Goal: Task Accomplishment & Management: Complete application form

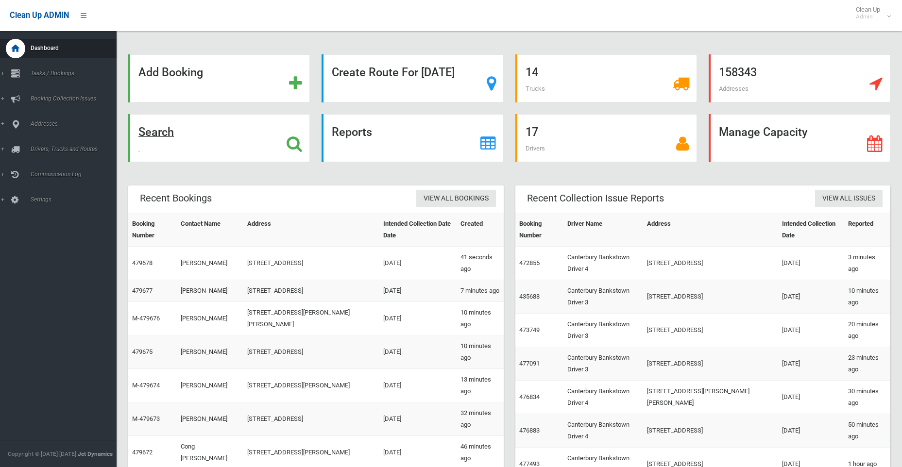
click at [162, 137] on strong "Search" at bounding box center [155, 132] width 35 height 14
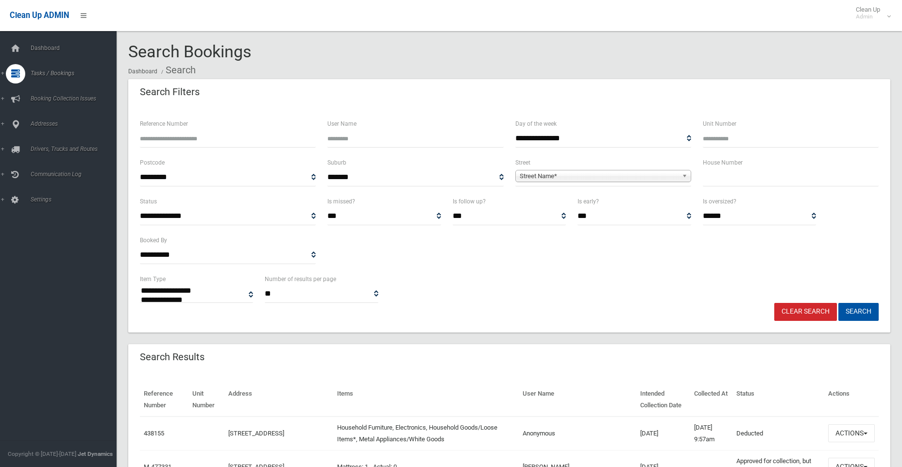
select select
click at [760, 183] on input "text" at bounding box center [791, 178] width 176 height 18
type input "**"
click at [542, 176] on span "Street Name*" at bounding box center [599, 176] width 158 height 12
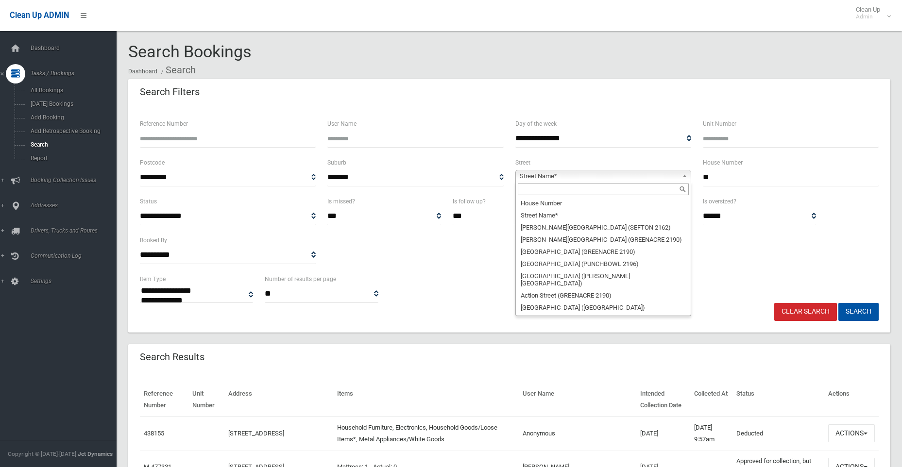
click at [549, 193] on input "text" at bounding box center [603, 190] width 171 height 12
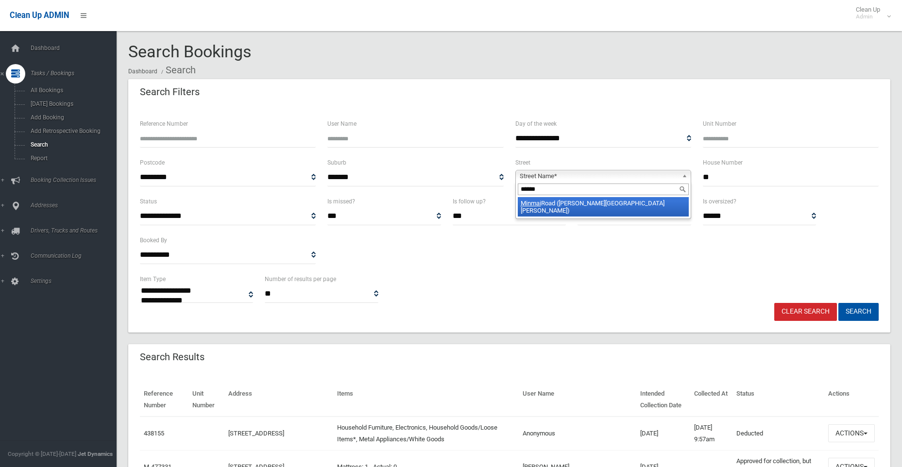
type input "******"
click at [532, 205] on em "Minmai" at bounding box center [531, 203] width 20 height 7
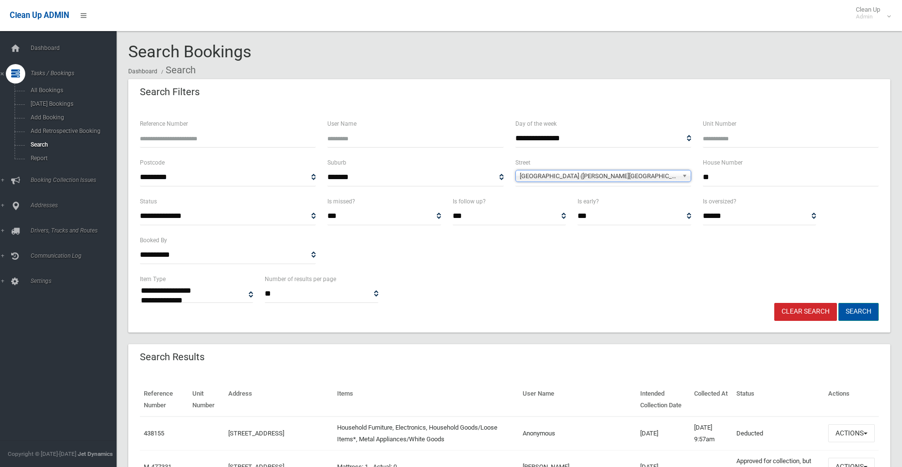
click at [865, 310] on button "Search" at bounding box center [858, 312] width 40 height 18
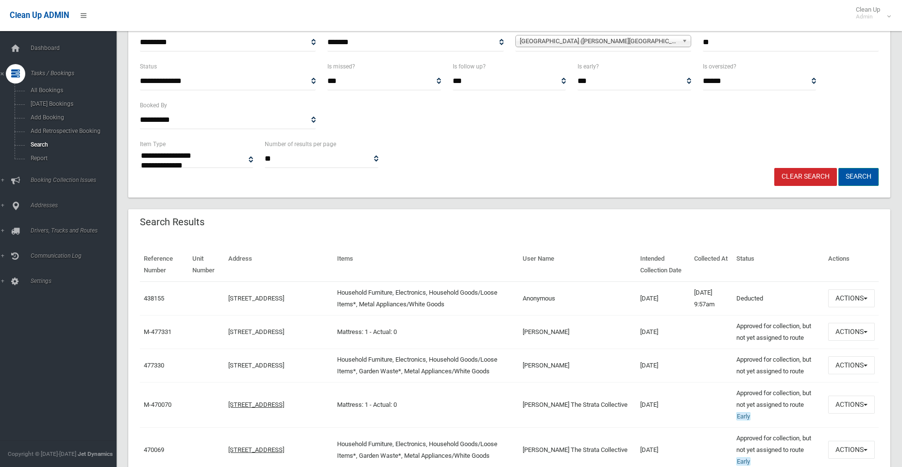
scroll to position [146, 0]
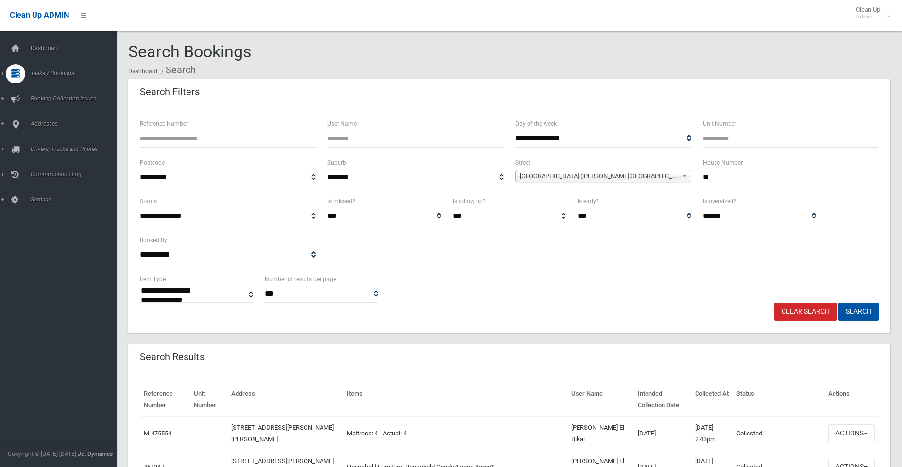
select select
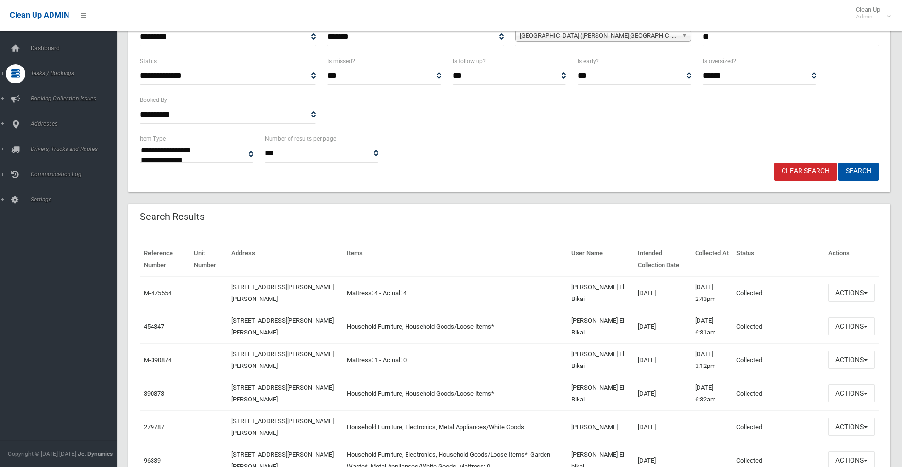
scroll to position [146, 0]
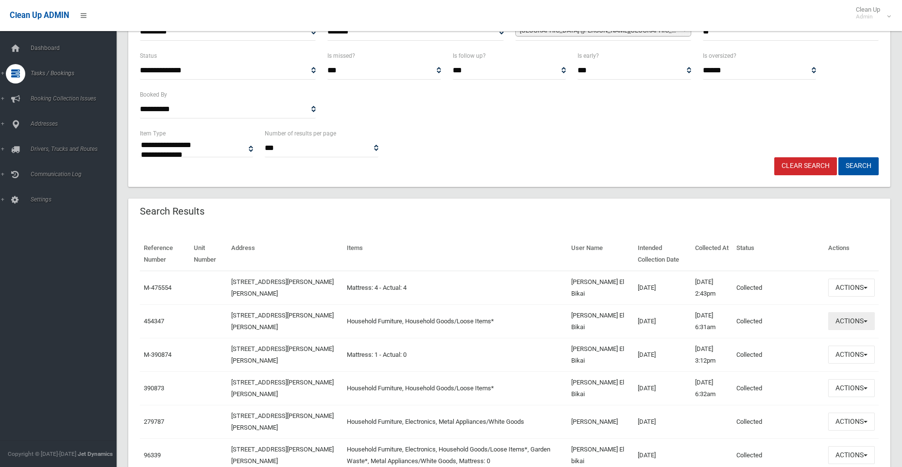
click at [841, 322] on button "Actions" at bounding box center [851, 321] width 47 height 18
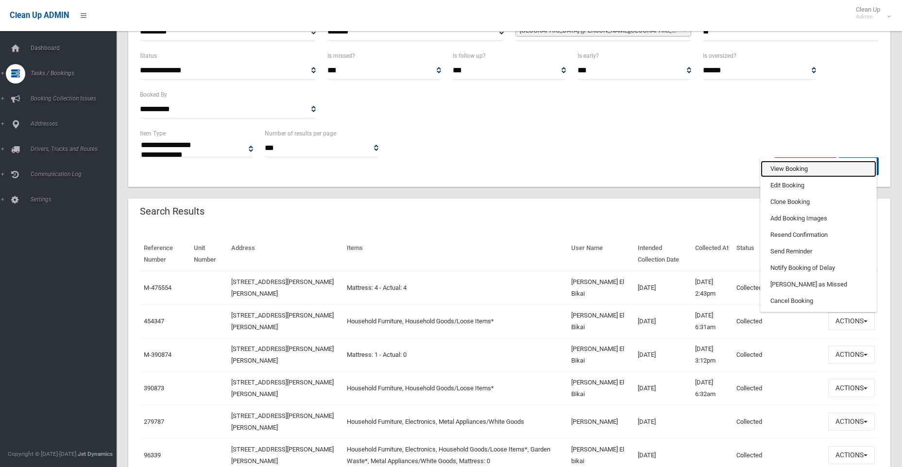
click at [776, 169] on link "View Booking" at bounding box center [819, 169] width 116 height 17
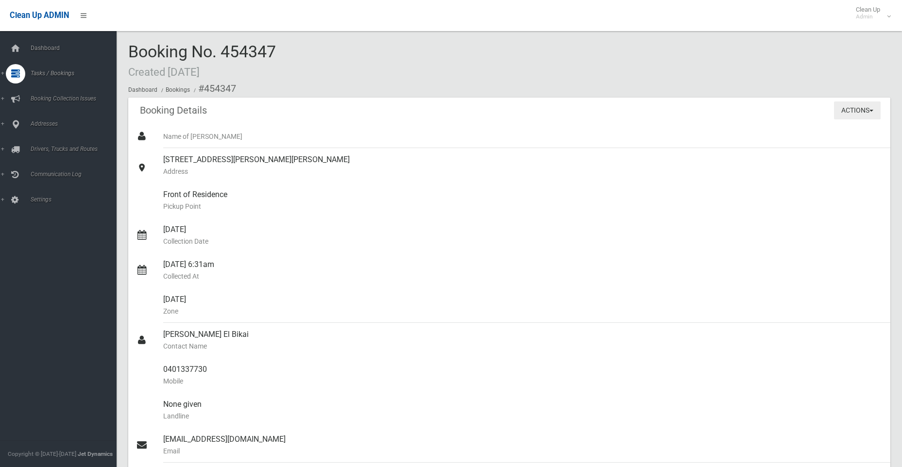
click at [854, 110] on button "Actions" at bounding box center [857, 111] width 47 height 18
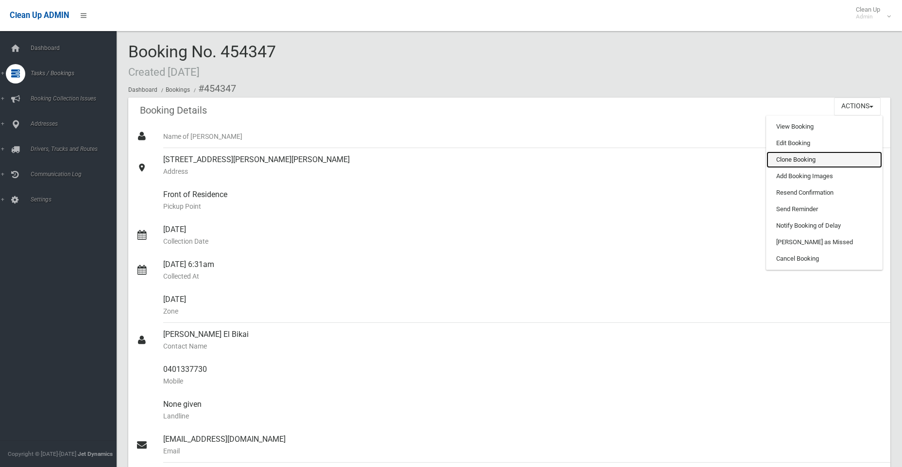
click at [784, 157] on link "Clone Booking" at bounding box center [824, 160] width 116 height 17
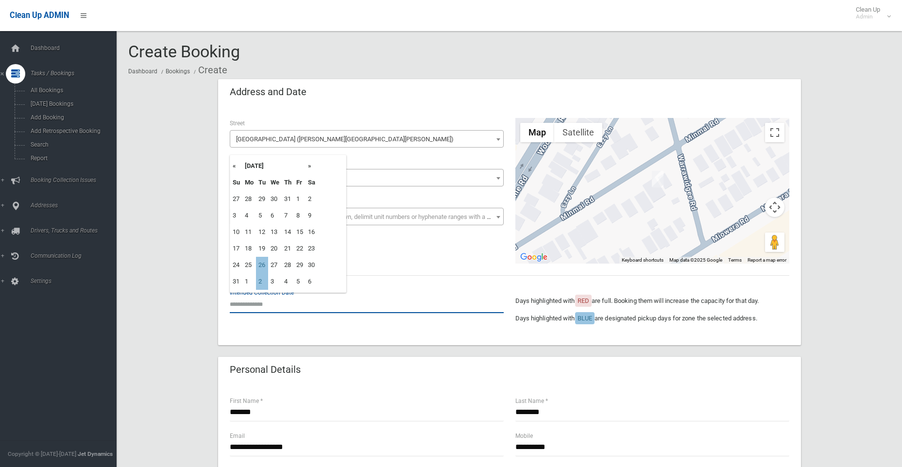
click at [263, 306] on input "text" at bounding box center [367, 304] width 274 height 18
click at [261, 264] on td "26" at bounding box center [262, 265] width 12 height 17
type input "**********"
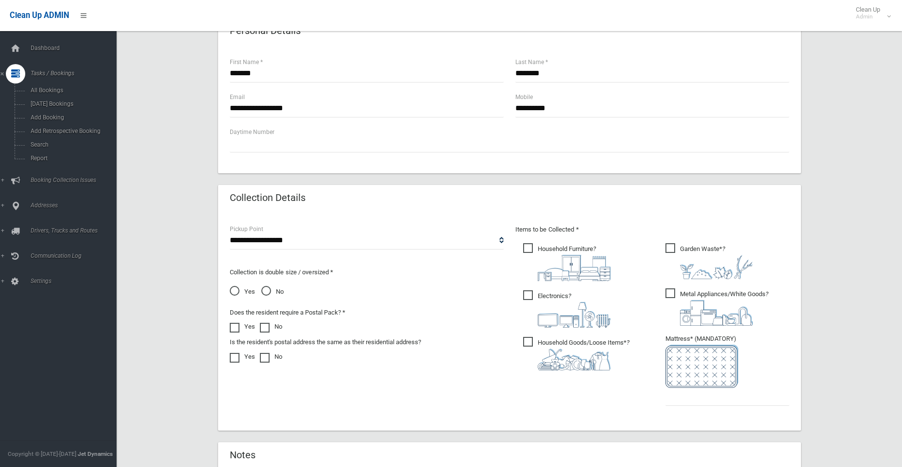
scroll to position [340, 0]
click at [705, 264] on img at bounding box center [716, 266] width 73 height 24
click at [705, 308] on img at bounding box center [716, 312] width 73 height 26
click at [558, 306] on img at bounding box center [574, 314] width 73 height 26
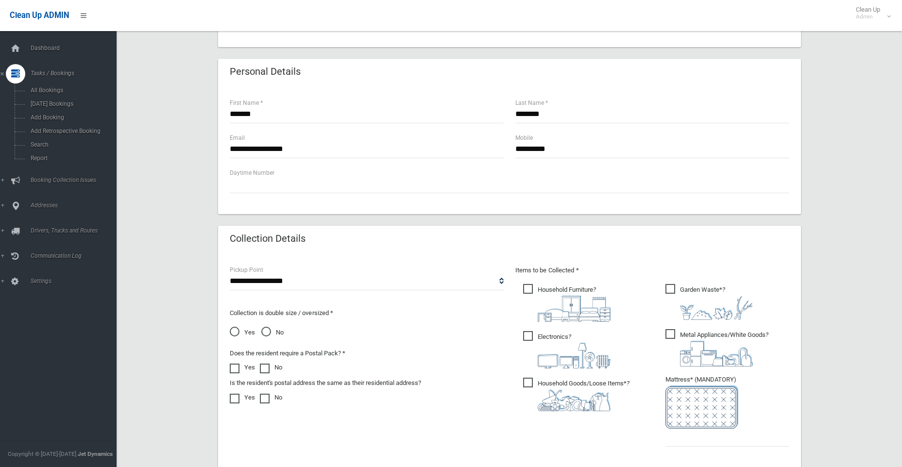
scroll to position [243, 0]
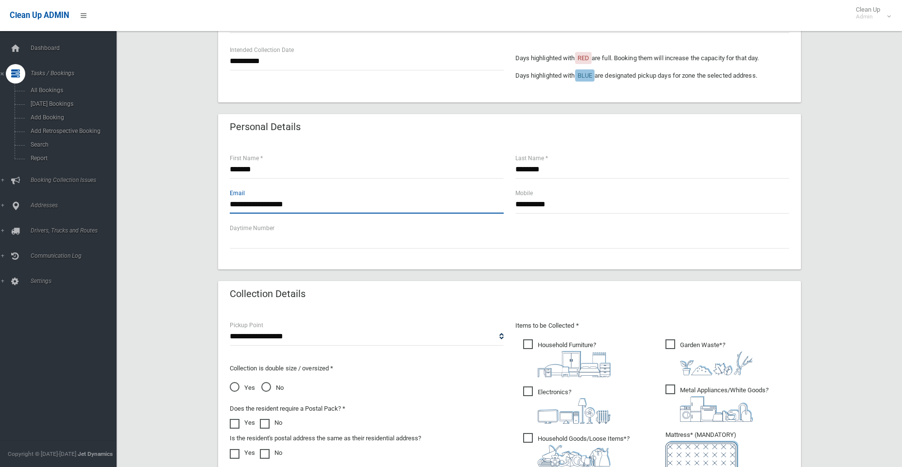
drag, startPoint x: 258, startPoint y: 204, endPoint x: 211, endPoint y: 206, distance: 47.1
click at [211, 206] on div "**********" at bounding box center [509, 257] width 762 height 843
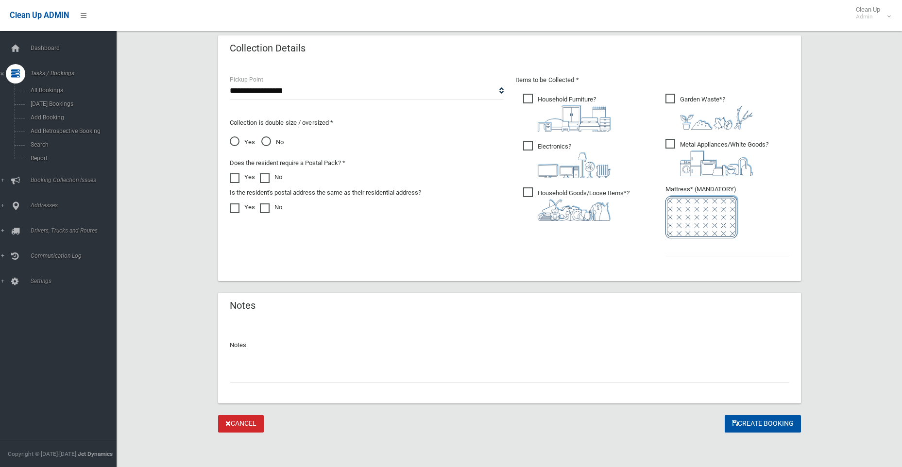
scroll to position [489, 0]
type input "**********"
click at [693, 251] on input "text" at bounding box center [727, 247] width 124 height 18
type input "*"
click at [751, 419] on button "Create Booking" at bounding box center [763, 424] width 76 height 18
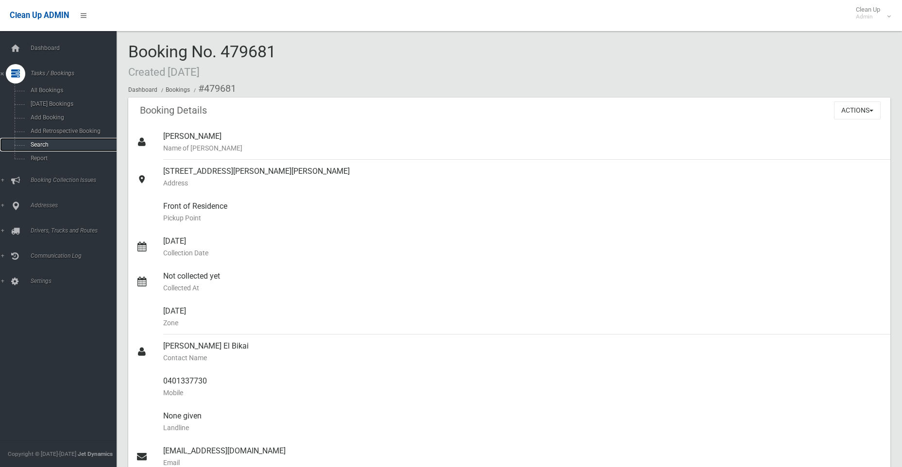
click at [39, 145] on span "Search" at bounding box center [72, 144] width 88 height 7
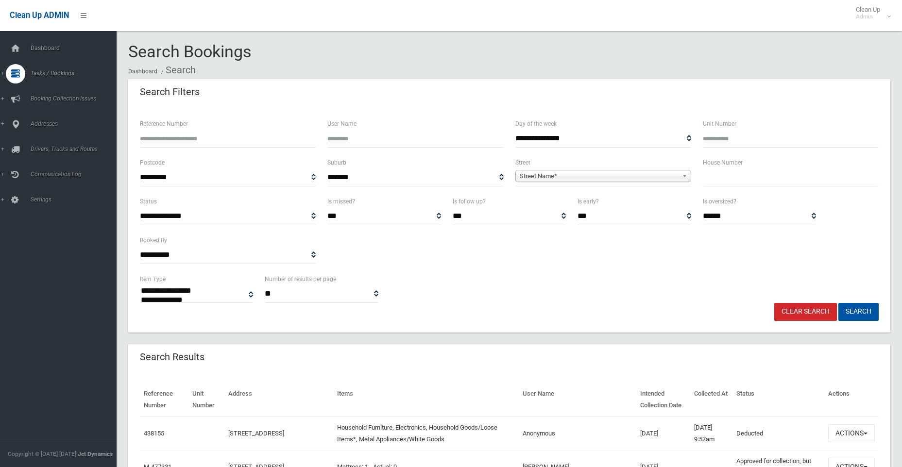
select select
click at [762, 178] on input "text" at bounding box center [791, 178] width 176 height 18
type input "**"
click at [564, 174] on span "Street Name*" at bounding box center [599, 176] width 158 height 12
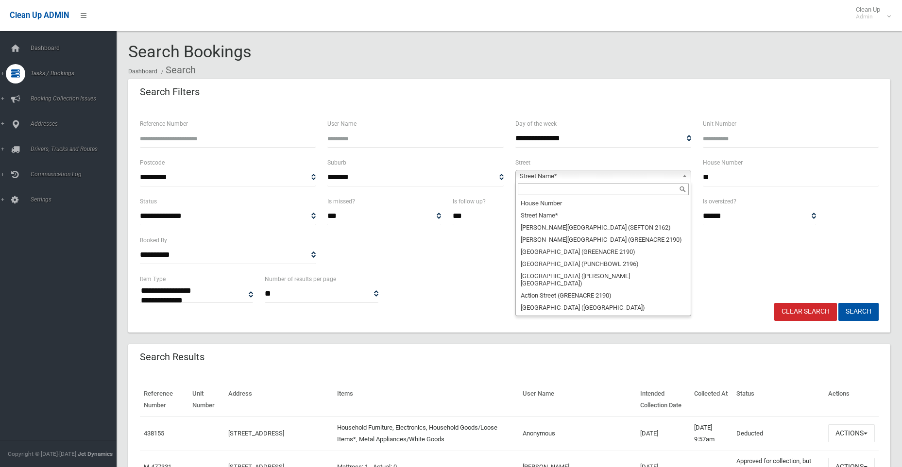
click at [560, 191] on input "text" at bounding box center [603, 190] width 171 height 12
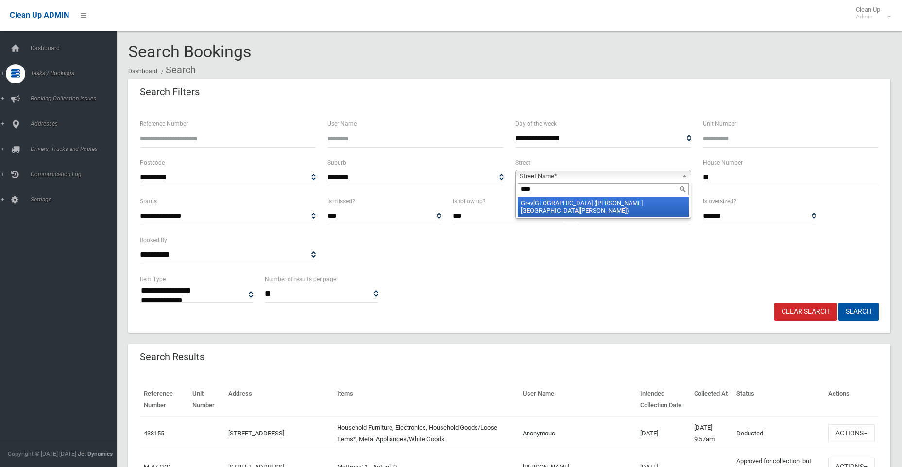
type input "****"
click at [557, 202] on li "Grev illea Road (CHESTER HILL 2162)" at bounding box center [603, 206] width 171 height 19
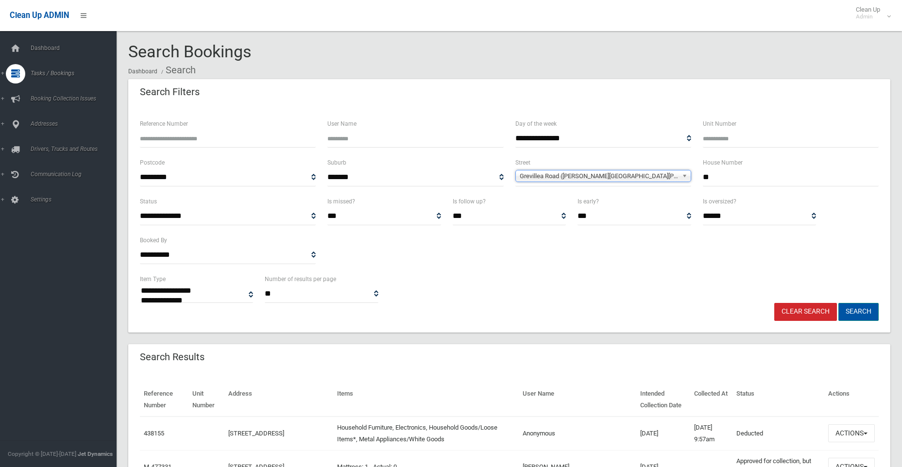
click at [863, 313] on button "Search" at bounding box center [858, 312] width 40 height 18
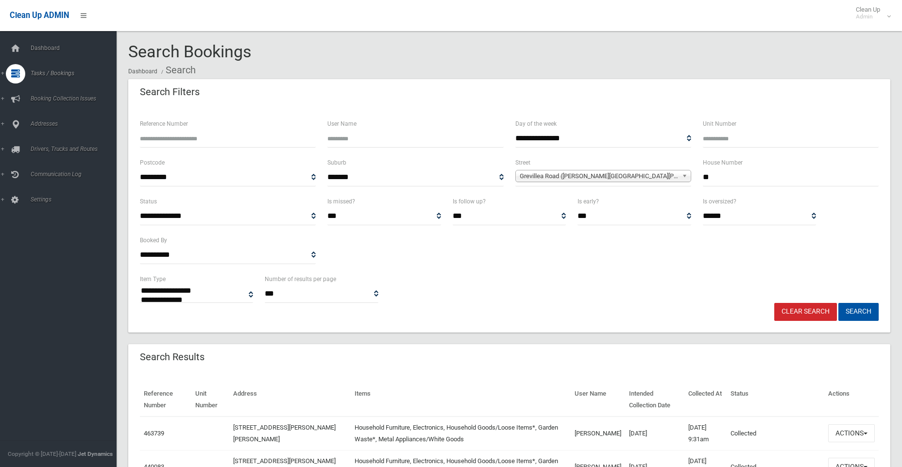
select select
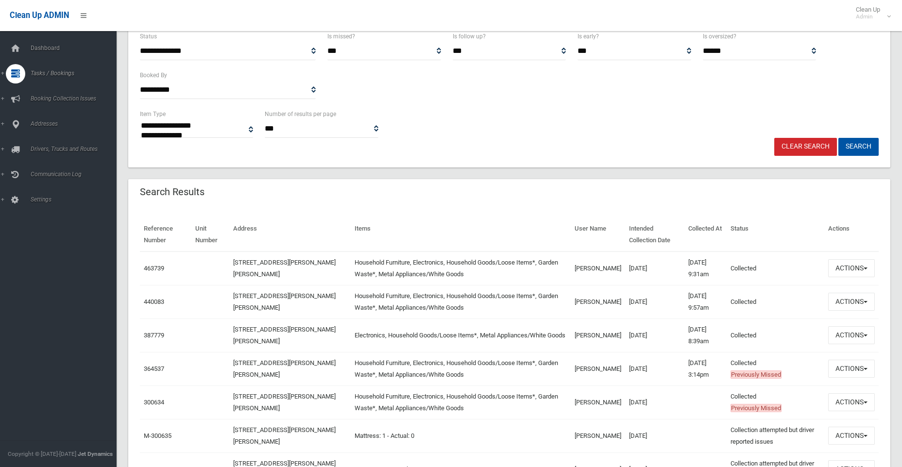
scroll to position [243, 0]
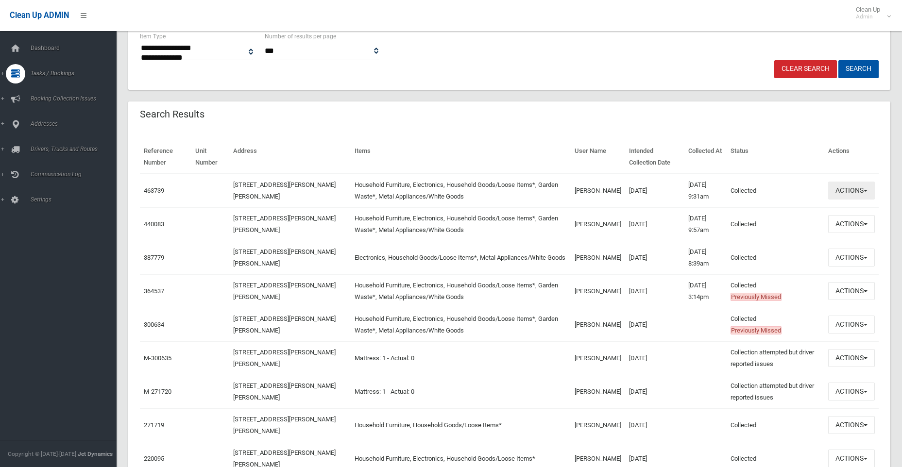
click at [848, 190] on button "Actions" at bounding box center [851, 191] width 47 height 18
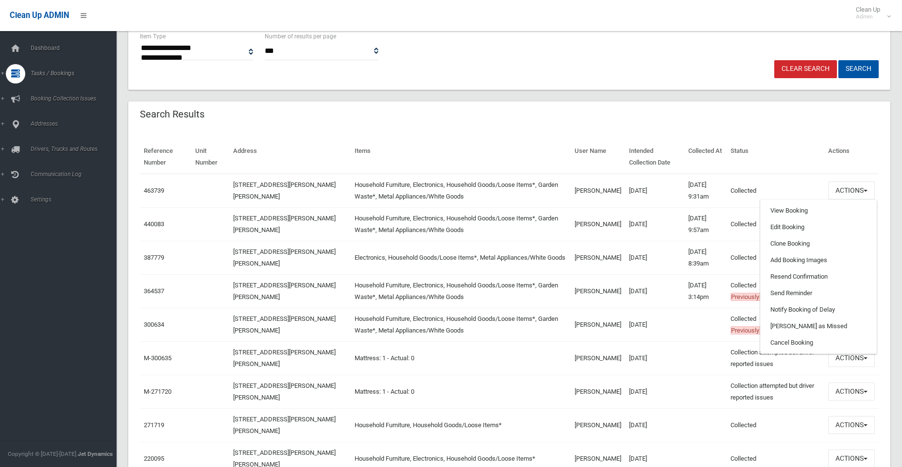
click at [684, 218] on td "18/02/2025 9:57am" at bounding box center [705, 224] width 42 height 34
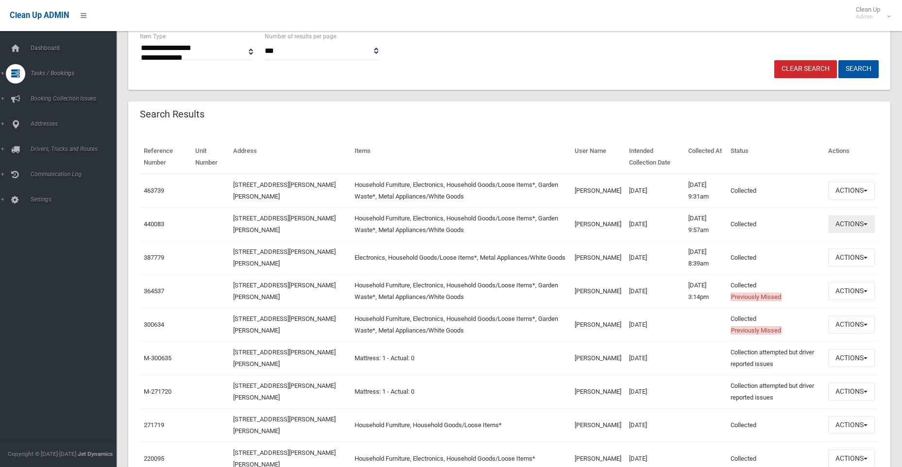
click at [847, 223] on button "Actions" at bounding box center [851, 224] width 47 height 18
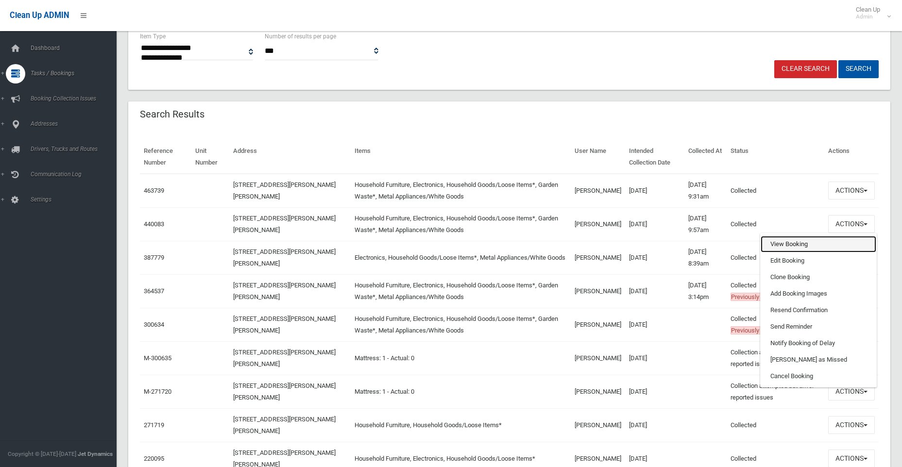
click at [786, 244] on link "View Booking" at bounding box center [819, 244] width 116 height 17
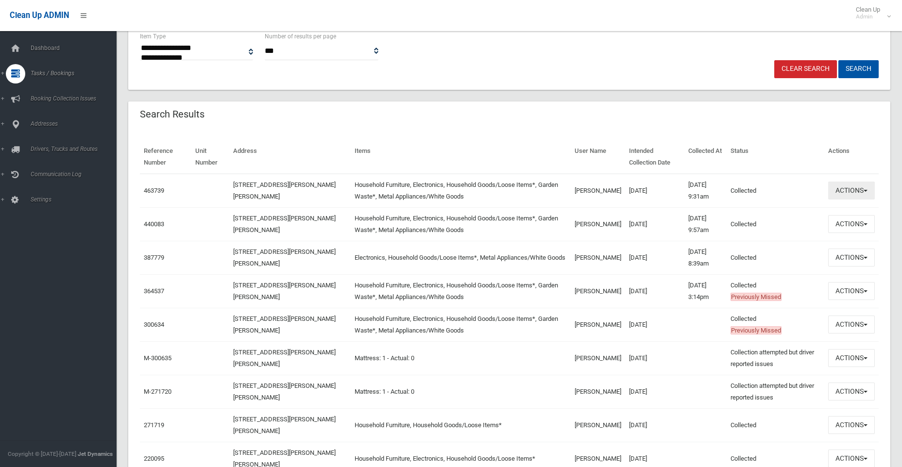
click at [844, 192] on button "Actions" at bounding box center [851, 191] width 47 height 18
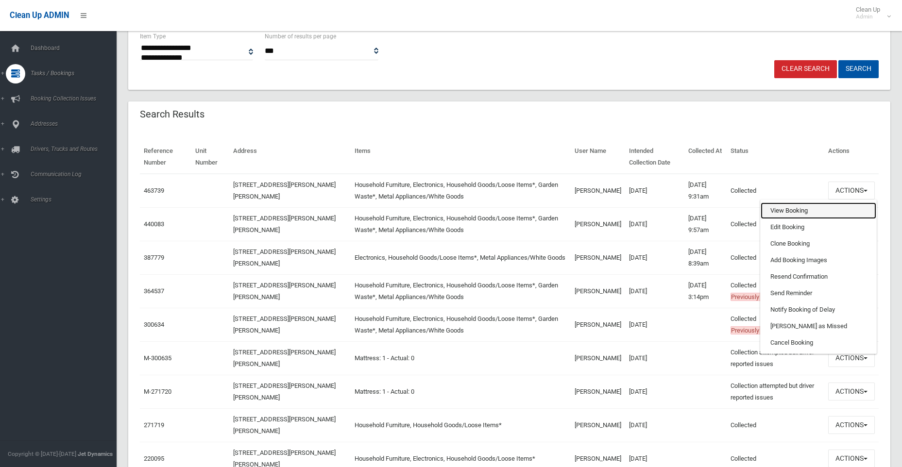
click at [784, 213] on link "View Booking" at bounding box center [819, 211] width 116 height 17
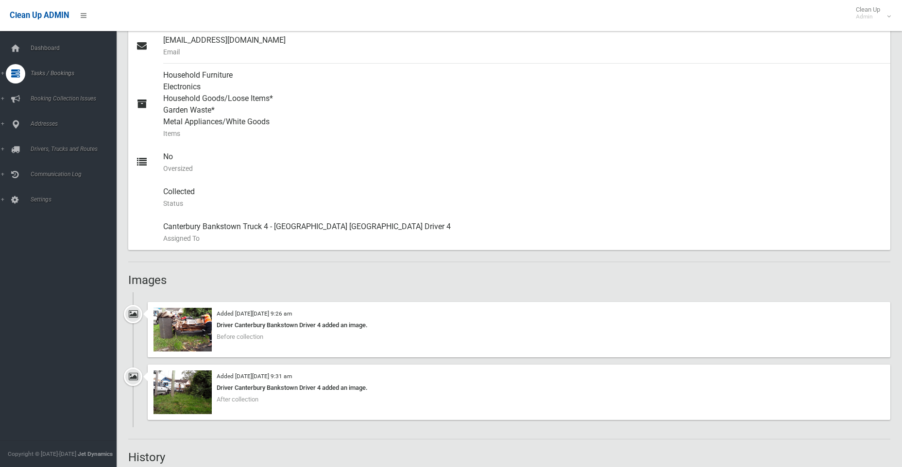
scroll to position [437, 0]
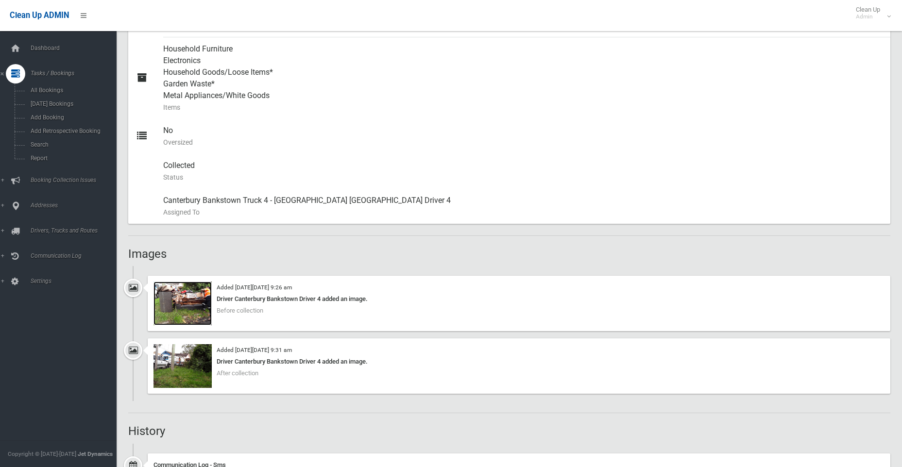
click at [195, 304] on img at bounding box center [182, 304] width 58 height 44
click at [34, 145] on span "Search" at bounding box center [72, 144] width 88 height 7
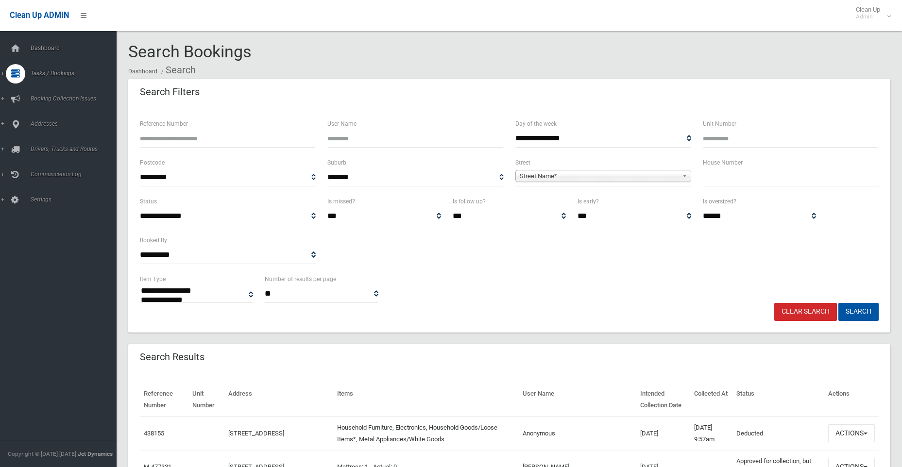
select select
click at [719, 183] on input "text" at bounding box center [791, 178] width 176 height 18
